Goal: Navigation & Orientation: Find specific page/section

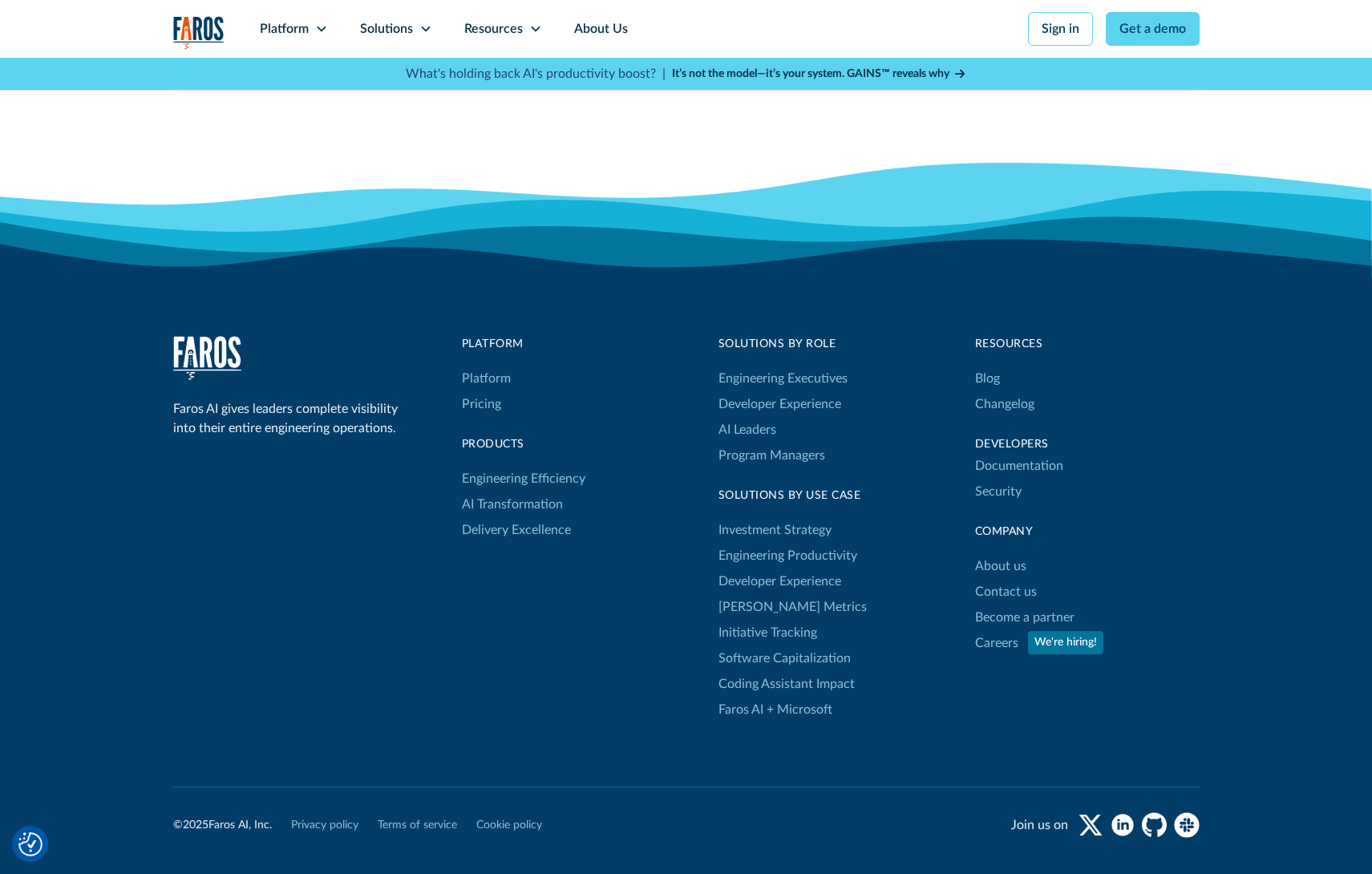
scroll to position [5221, 0]
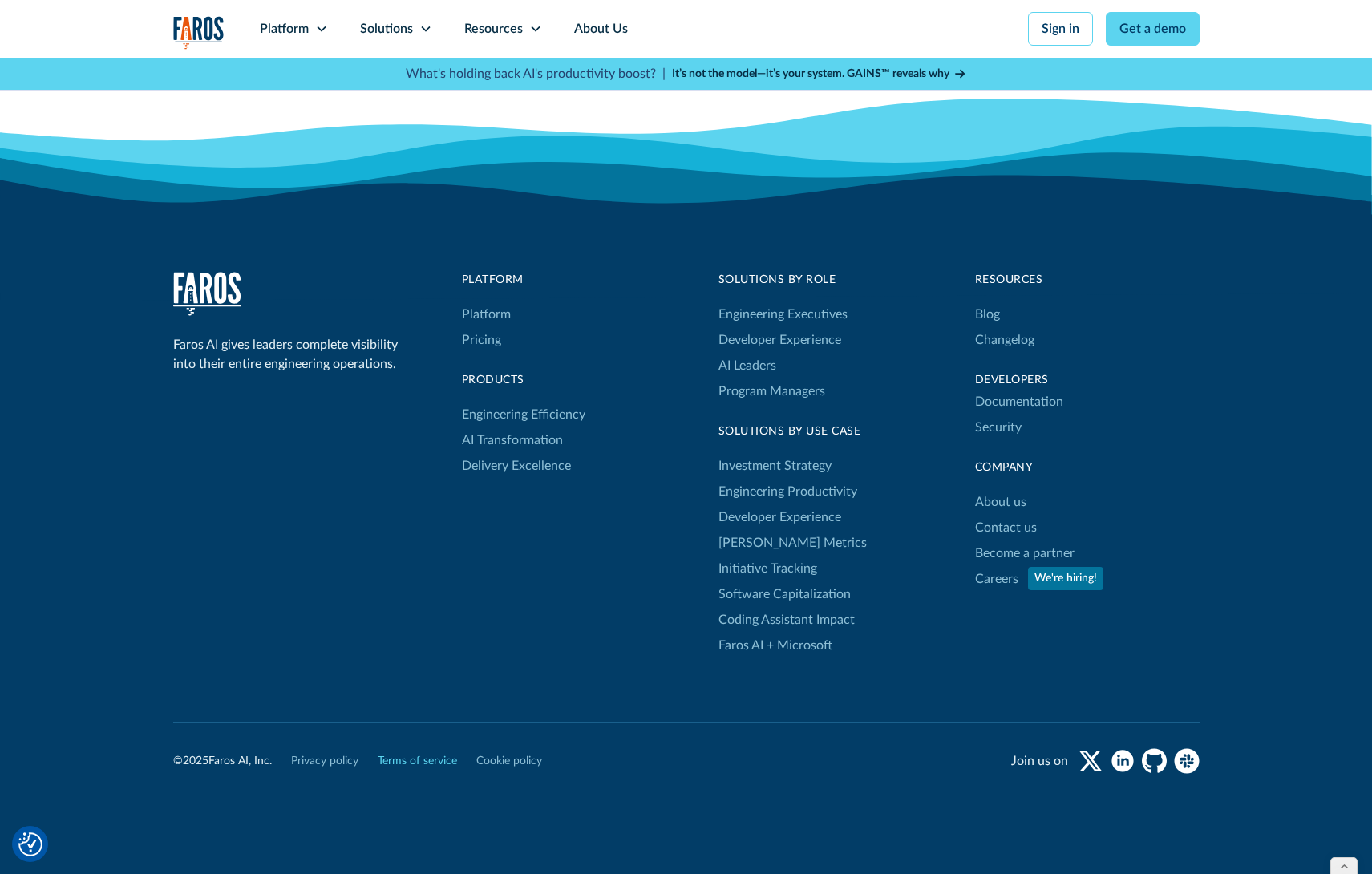
click at [422, 753] on link "Terms of service" at bounding box center [417, 761] width 79 height 17
